Goal: Find specific page/section: Find specific page/section

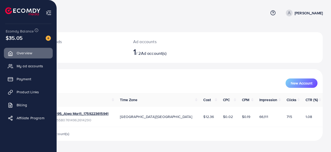
click at [23, 91] on span "Product Links" at bounding box center [28, 91] width 22 height 5
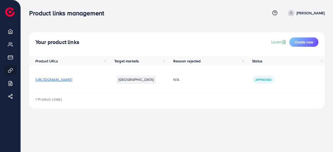
click at [72, 81] on span "[URL][DOMAIN_NAME]" at bounding box center [53, 79] width 37 height 5
